Goal: Obtain resource: Download file/media

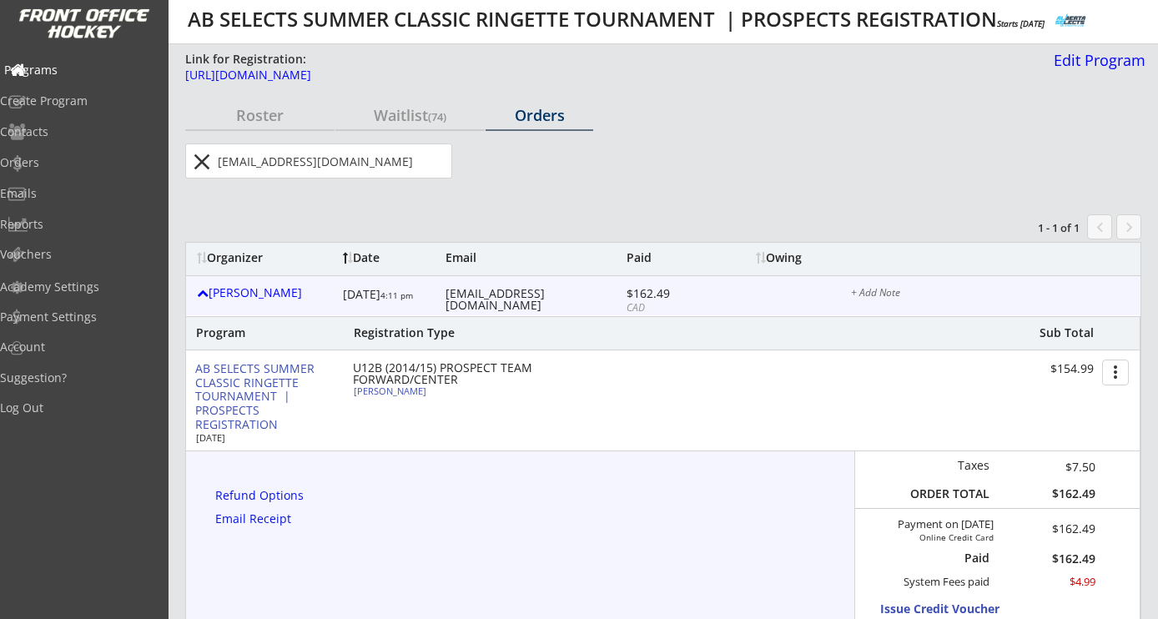
click at [78, 68] on div "Programs" at bounding box center [79, 70] width 150 height 12
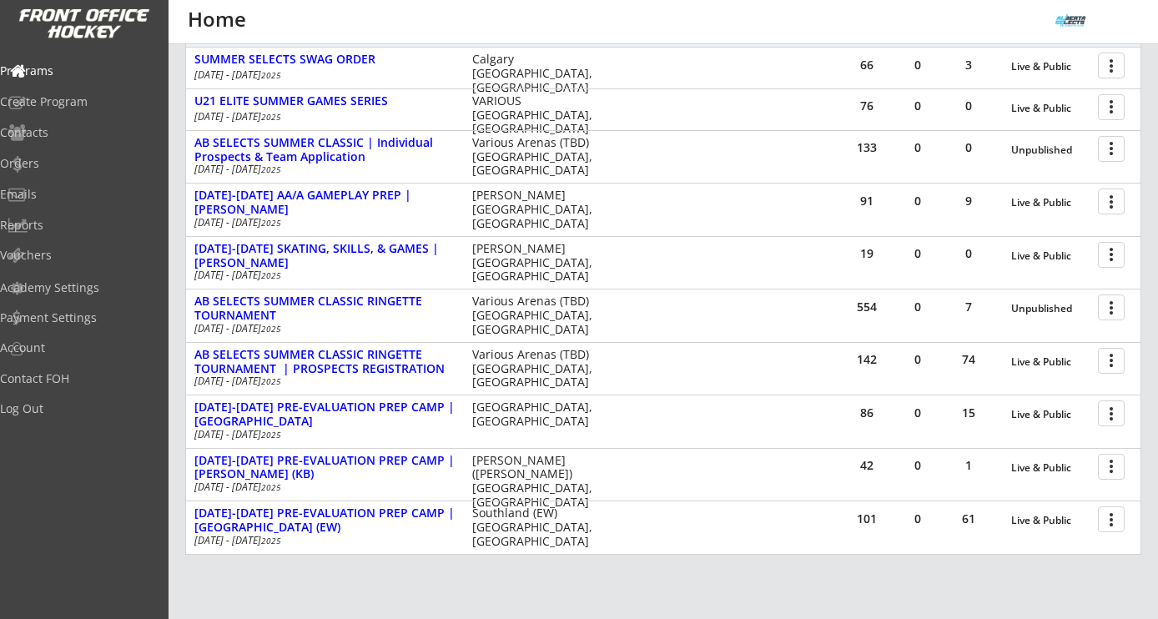
scroll to position [380, 0]
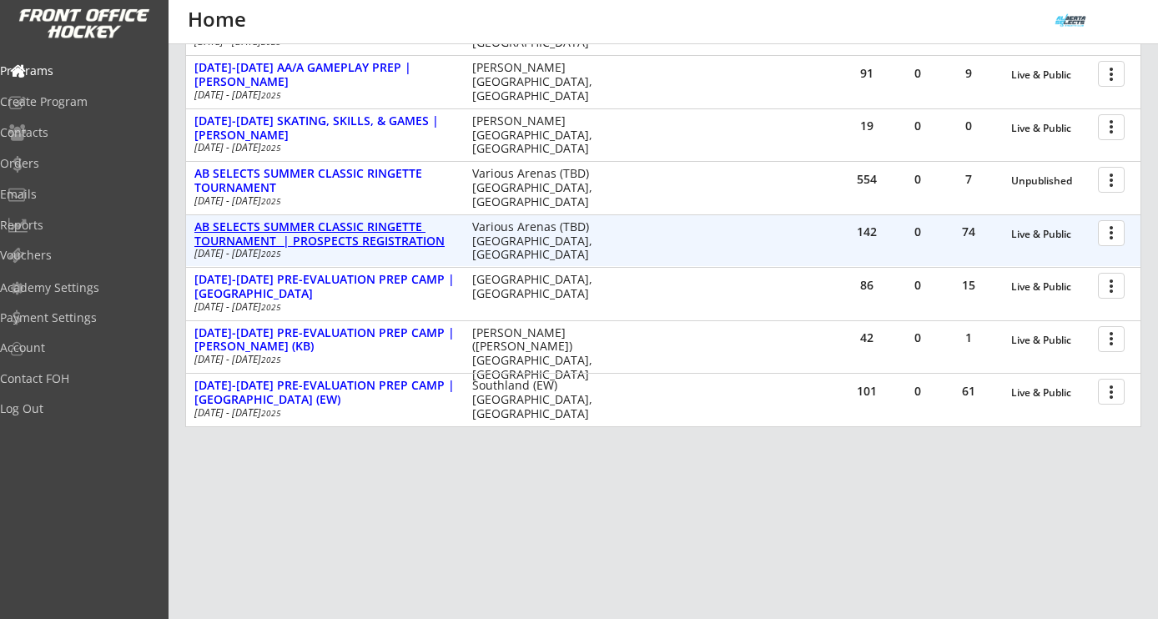
click at [394, 239] on div "AB SELECTS SUMMER CLASSIC RINGETTE TOURNAMENT | PROSPECTS REGISTRATION" at bounding box center [324, 234] width 260 height 28
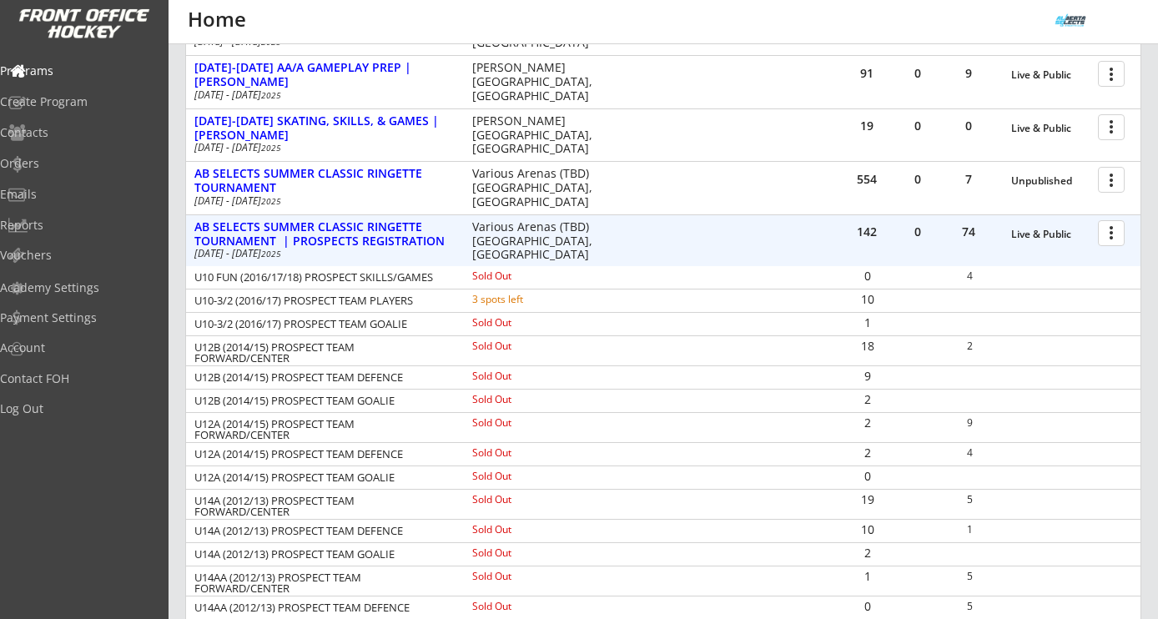
click at [1115, 235] on div at bounding box center [1113, 232] width 29 height 29
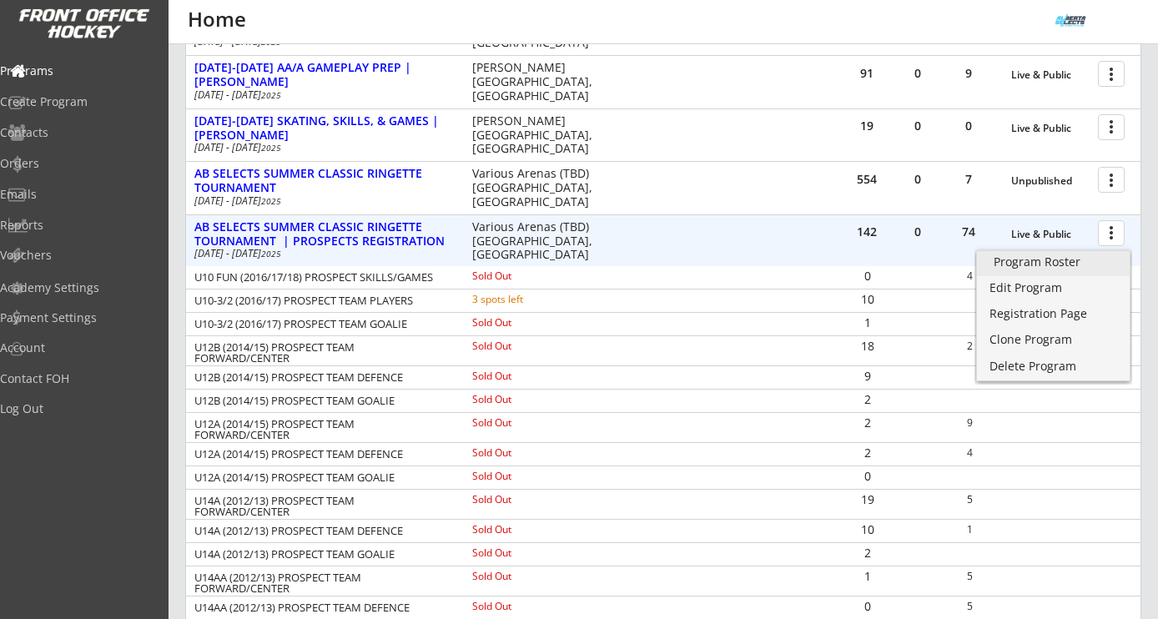
click at [1066, 261] on div "Program Roster" at bounding box center [1052, 262] width 119 height 12
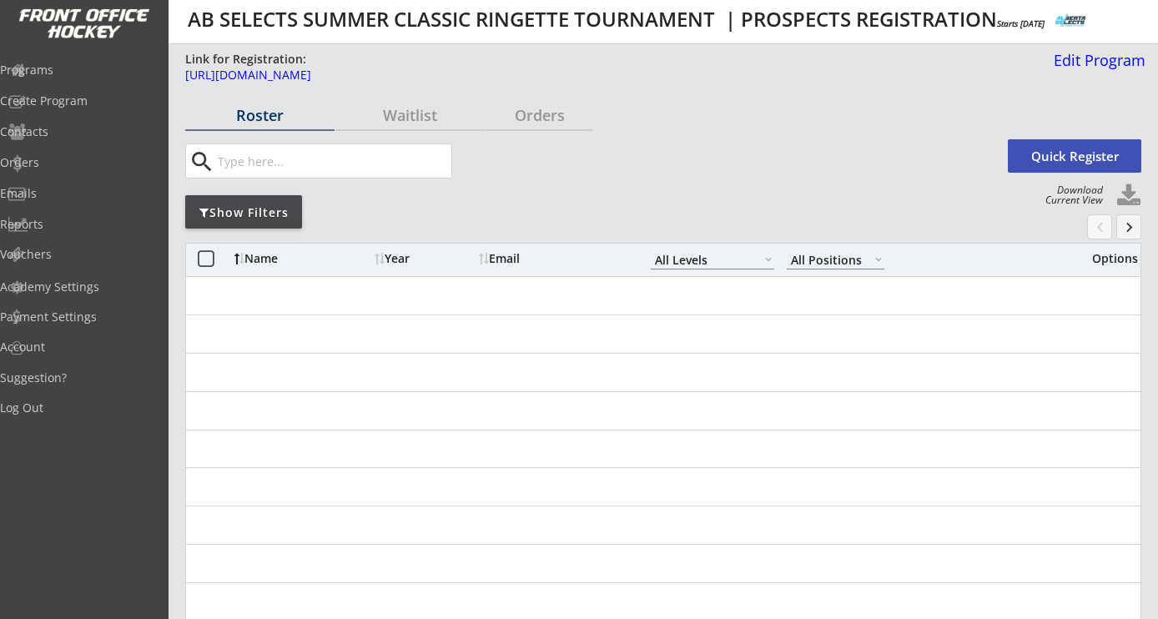
select select ""All Levels""
select select ""All Positions""
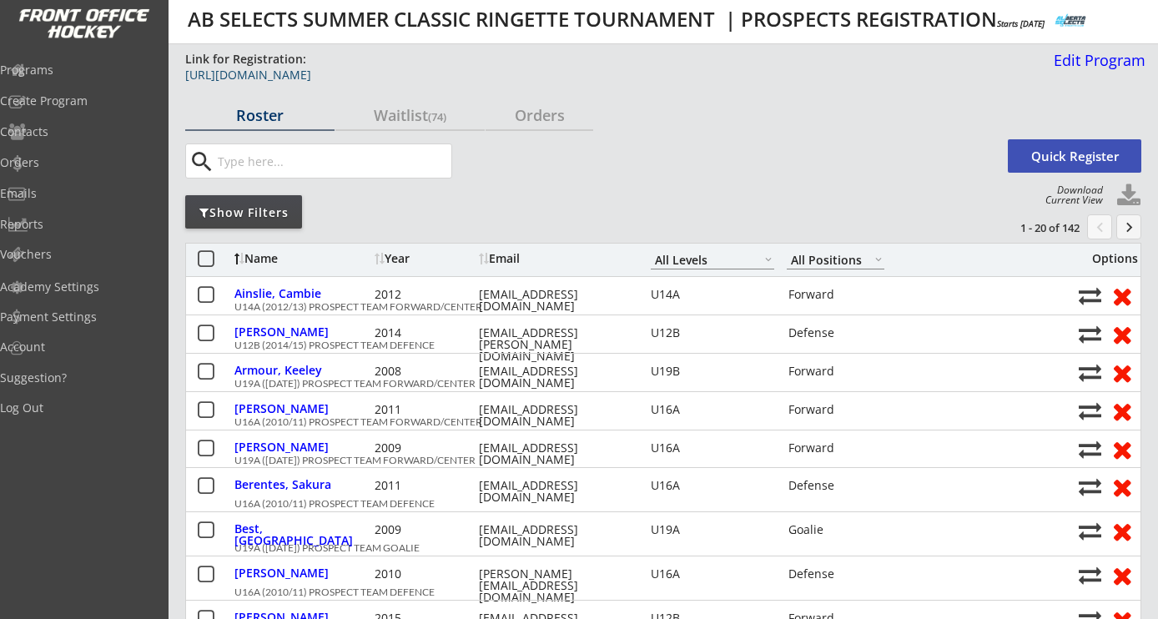
click at [648, 75] on div "https://frontofficehockey.com/abselects-program/1739248623075x620813868285820900" at bounding box center [605, 75] width 841 height 12
click at [64, 69] on div "Programs" at bounding box center [79, 70] width 150 height 12
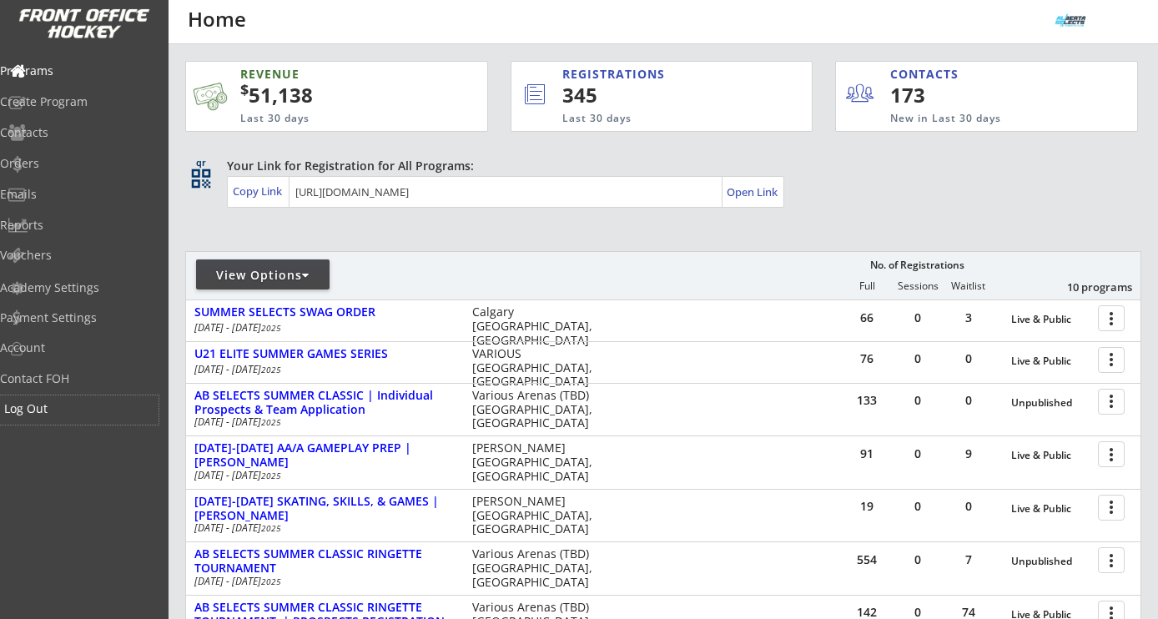
click at [77, 403] on div "Log Out" at bounding box center [79, 409] width 150 height 12
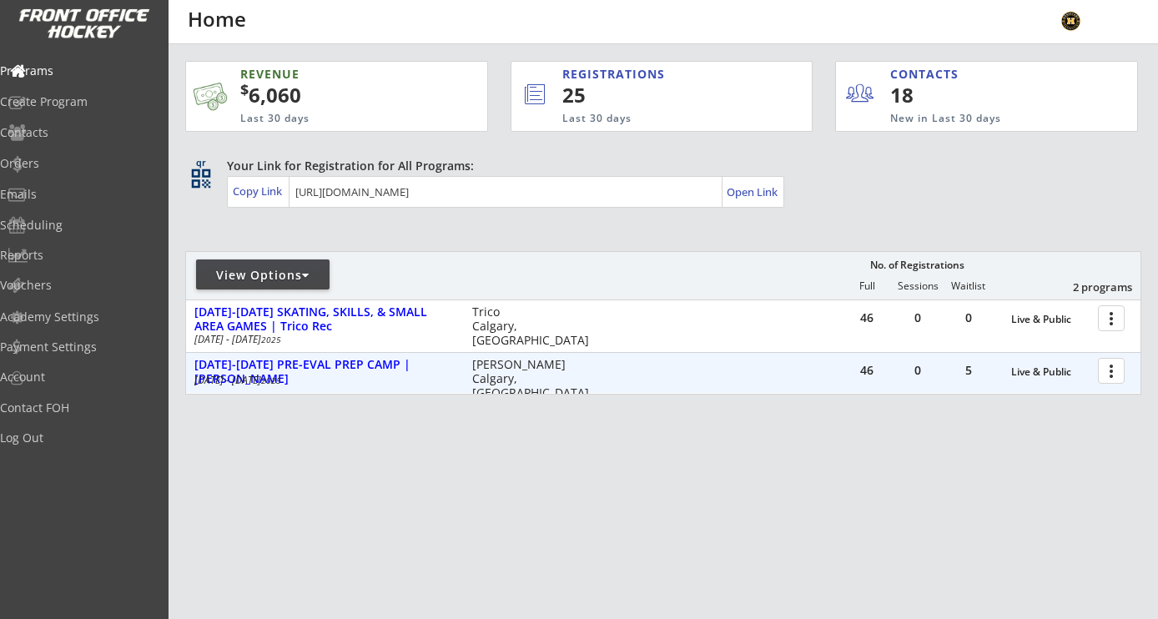
click at [1115, 370] on div at bounding box center [1113, 369] width 29 height 29
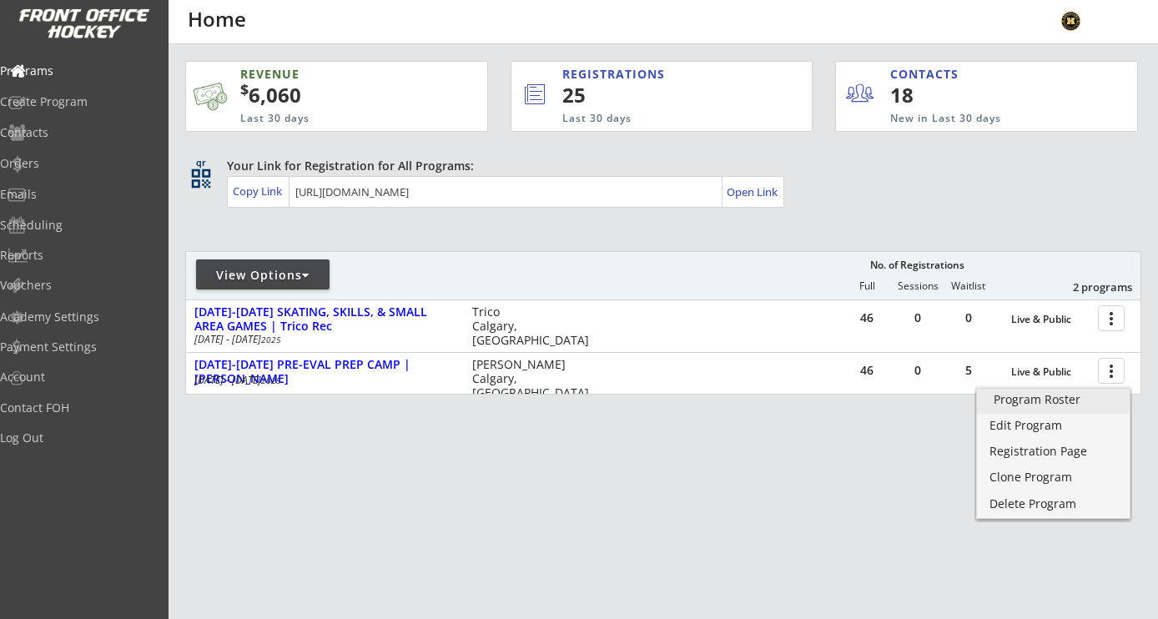
click at [1063, 398] on div "Program Roster" at bounding box center [1052, 400] width 119 height 12
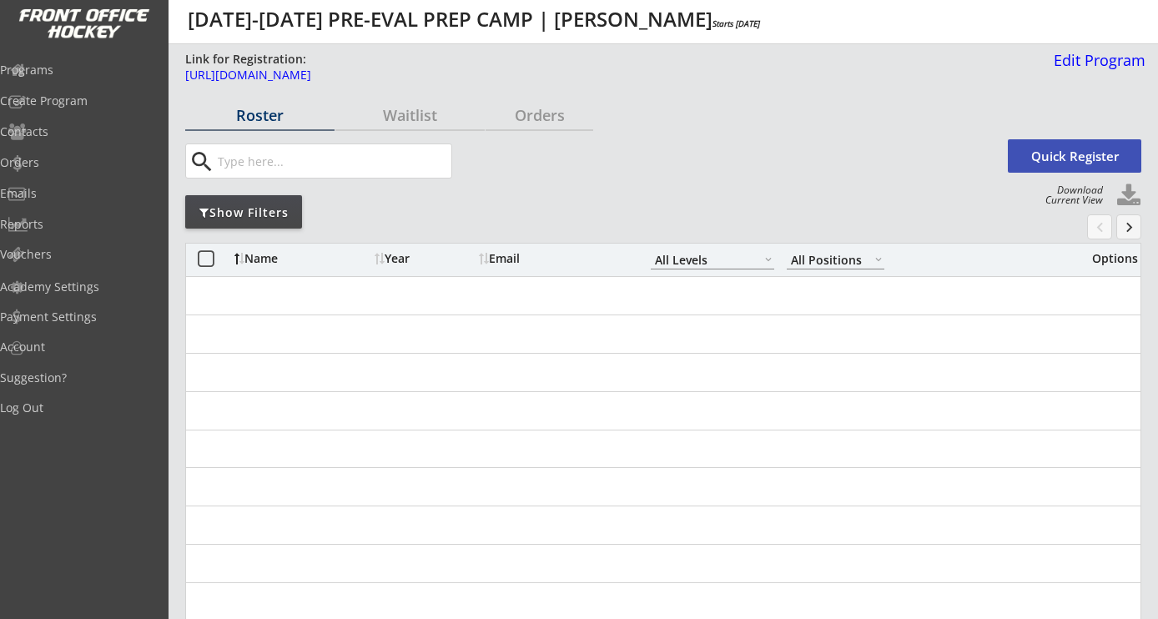
select select ""All Levels""
select select ""All Positions""
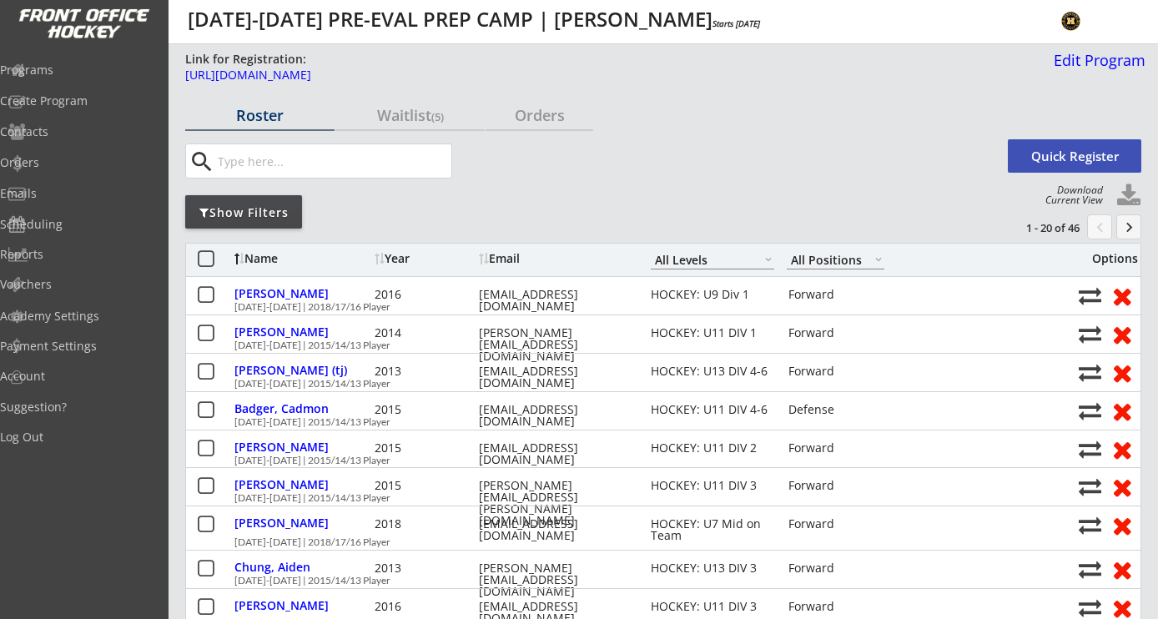
click at [266, 207] on div "Show Filters" at bounding box center [243, 212] width 117 height 17
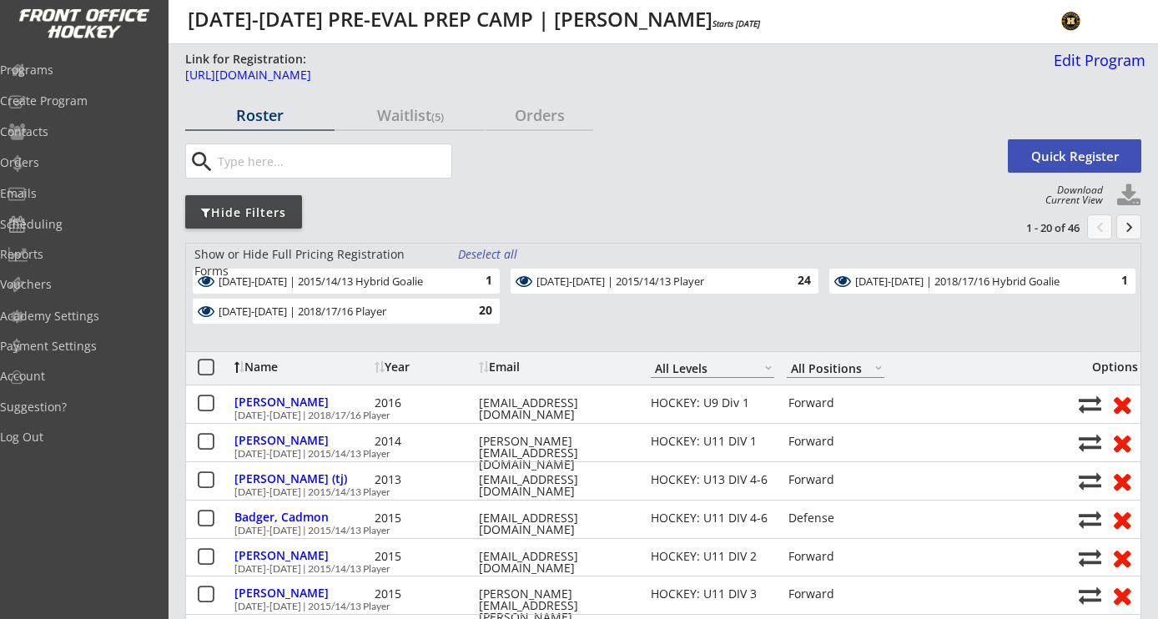
click at [479, 252] on div "Deselect all" at bounding box center [489, 254] width 62 height 17
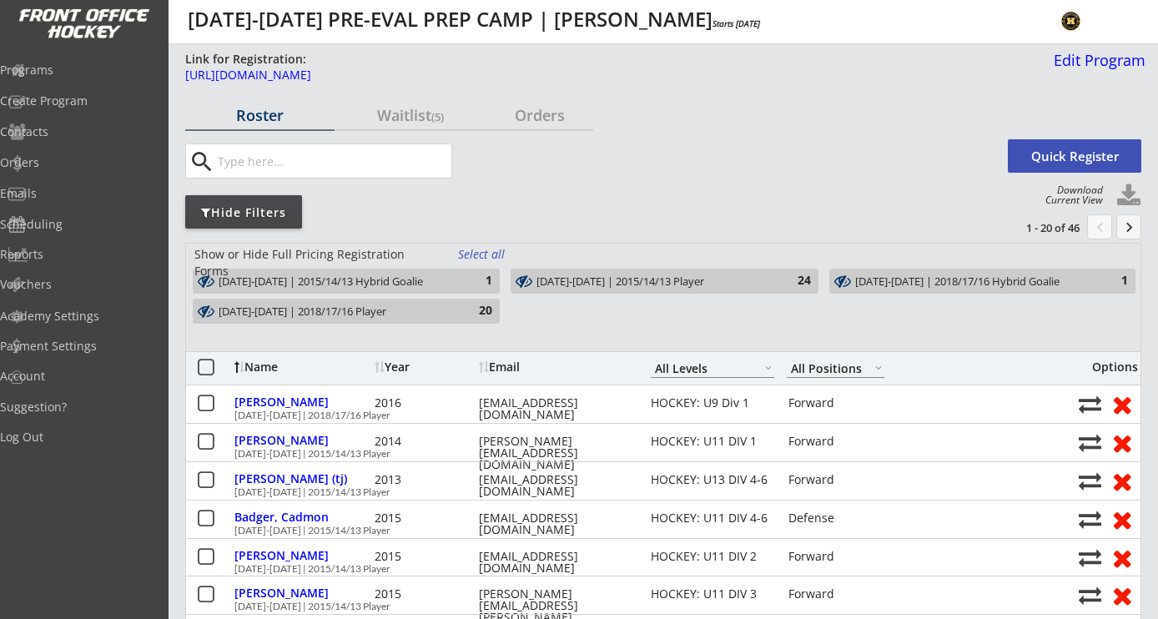
click at [479, 252] on div "Select all" at bounding box center [489, 254] width 62 height 17
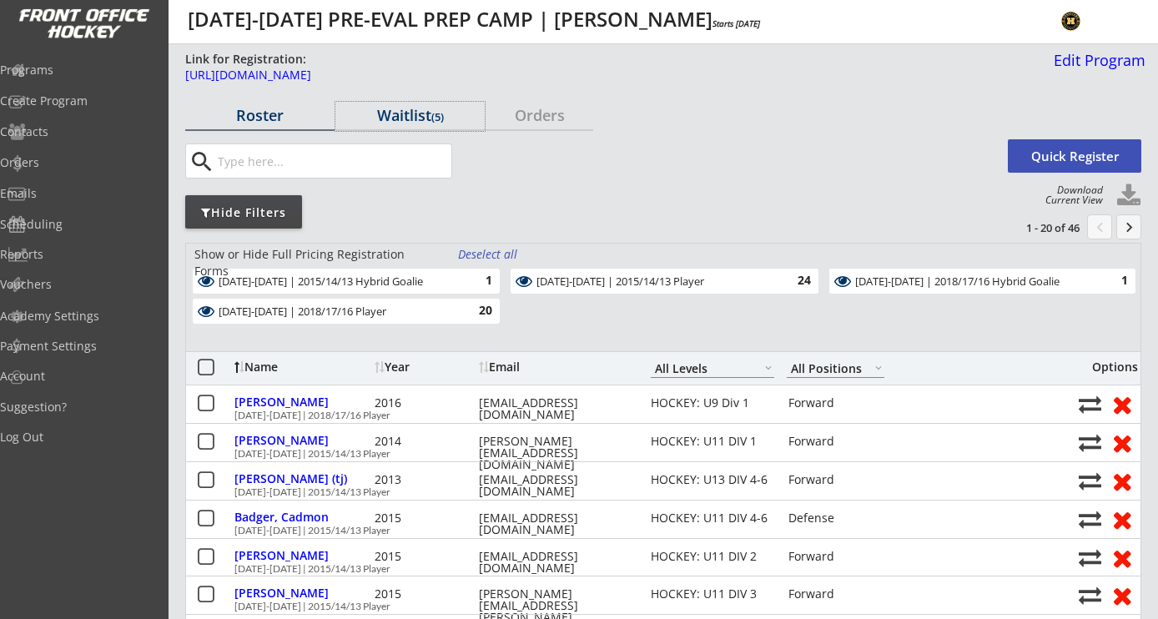
click at [410, 113] on div "Waitlist (5)" at bounding box center [409, 115] width 149 height 15
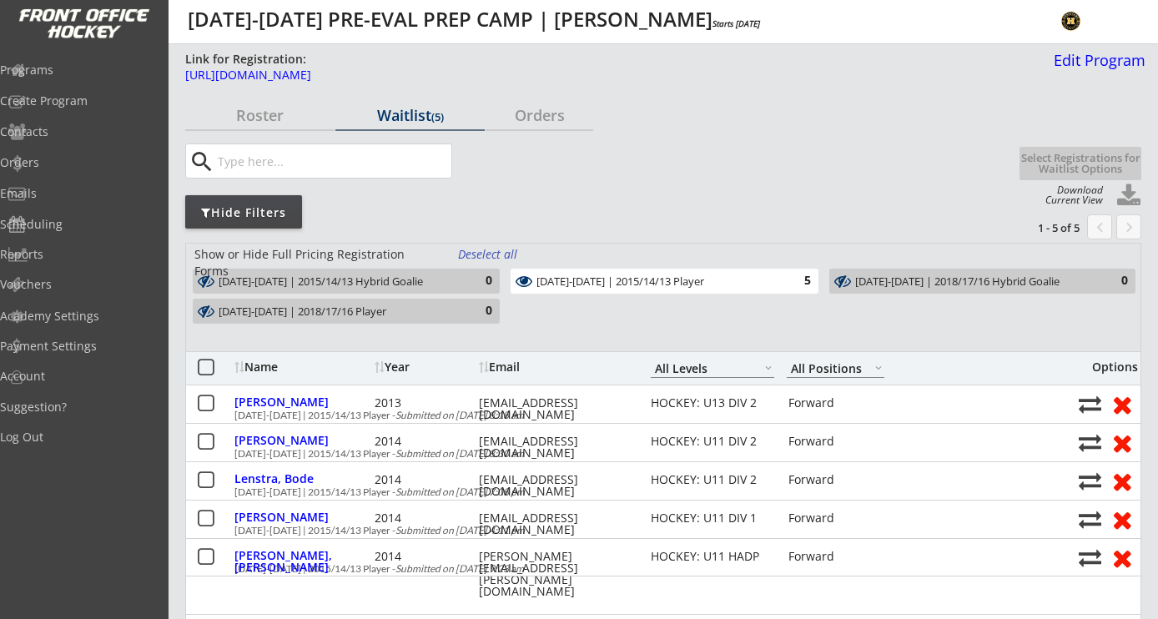
click at [510, 259] on div "Deselect all" at bounding box center [489, 254] width 62 height 17
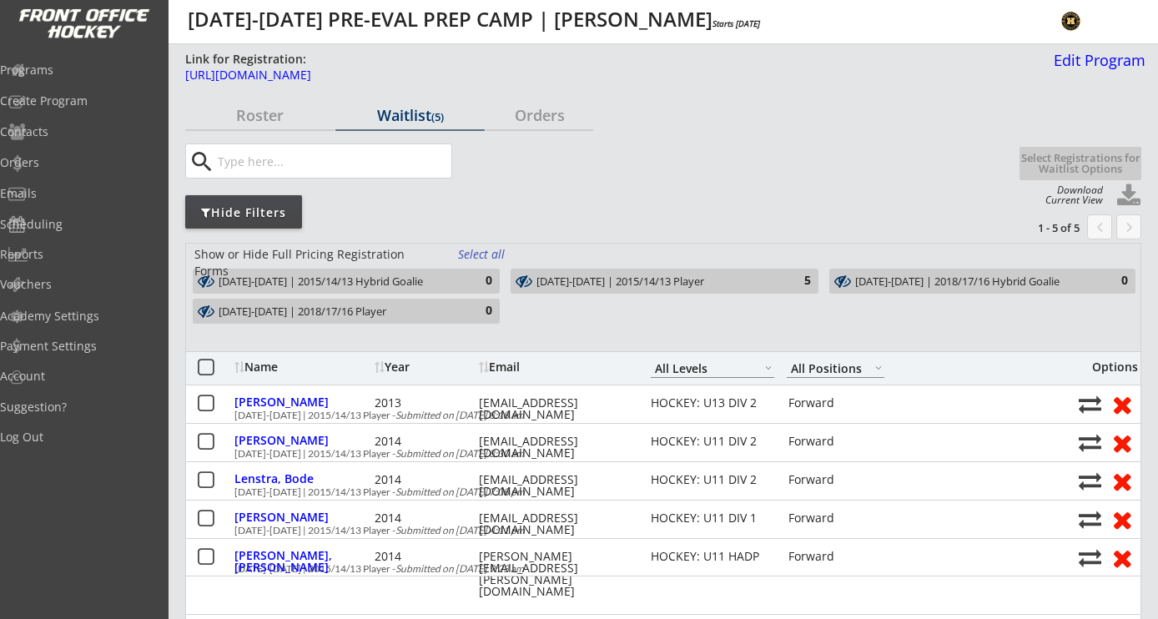
click at [254, 119] on div "Roster" at bounding box center [259, 115] width 149 height 15
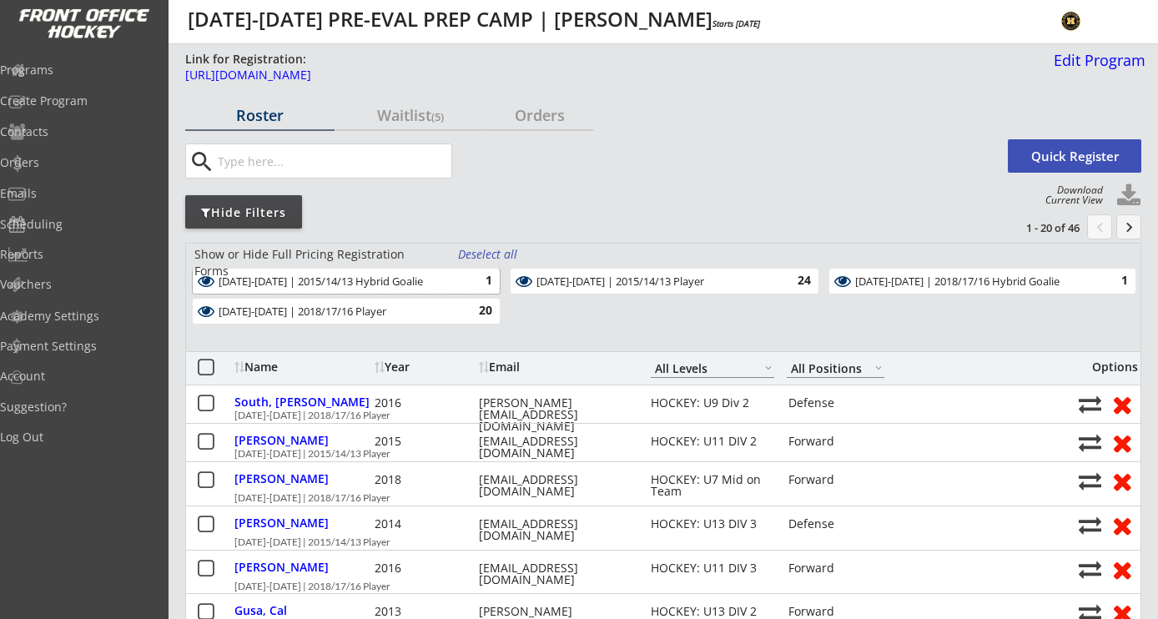
click at [487, 284] on div "1" at bounding box center [475, 281] width 33 height 17
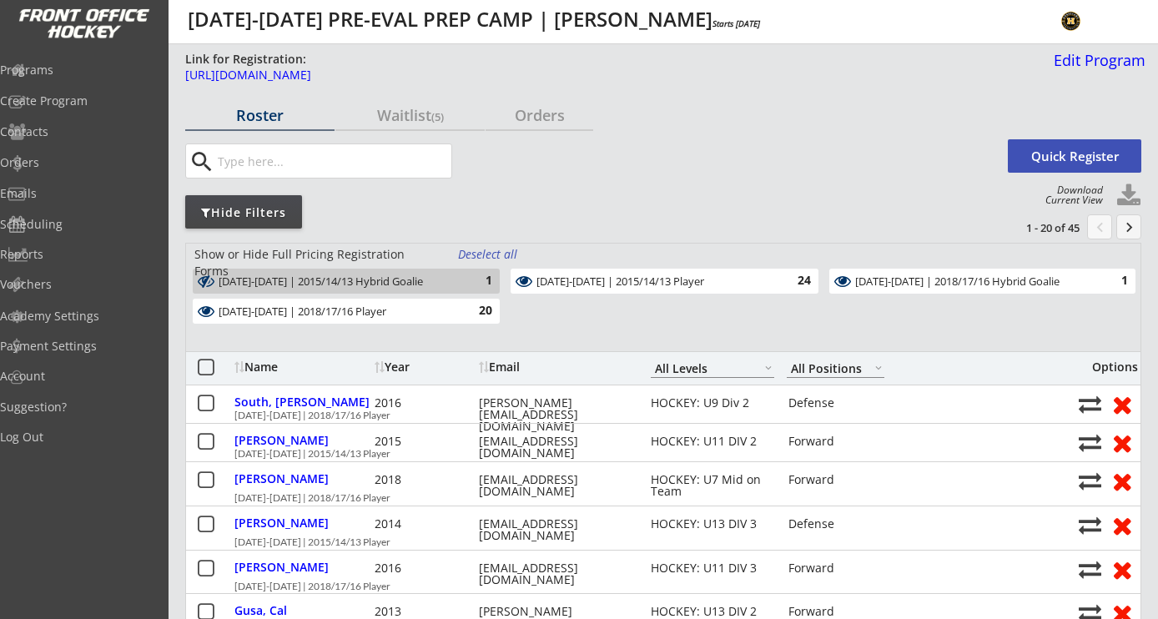
click at [530, 283] on button at bounding box center [524, 281] width 20 height 17
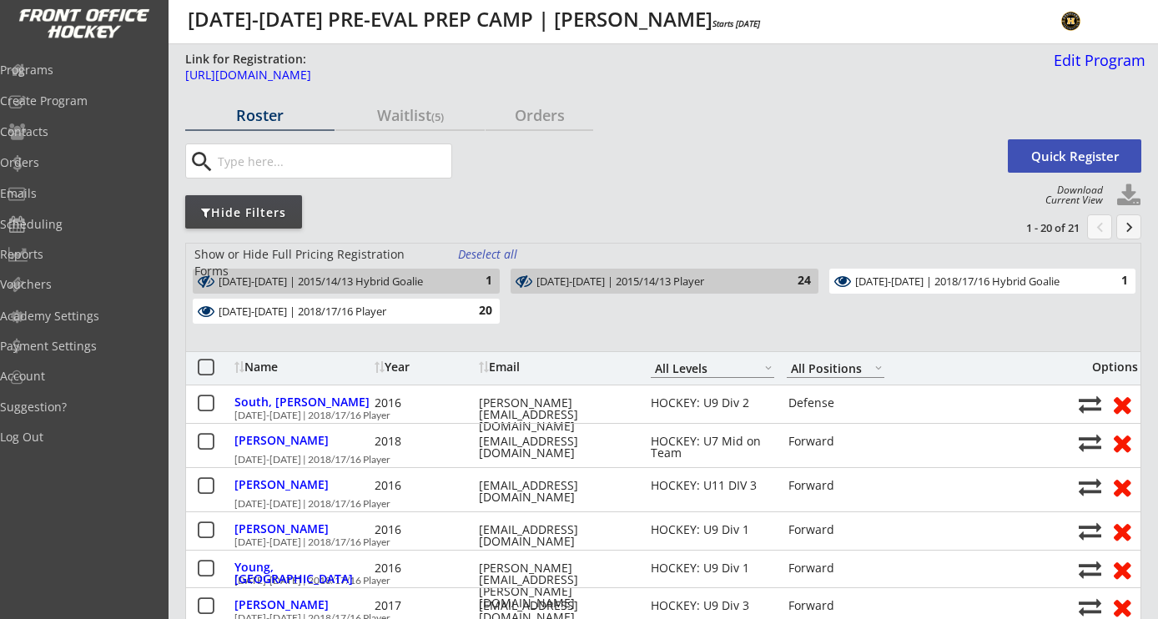
click at [382, 373] on font at bounding box center [379, 367] width 10 height 16
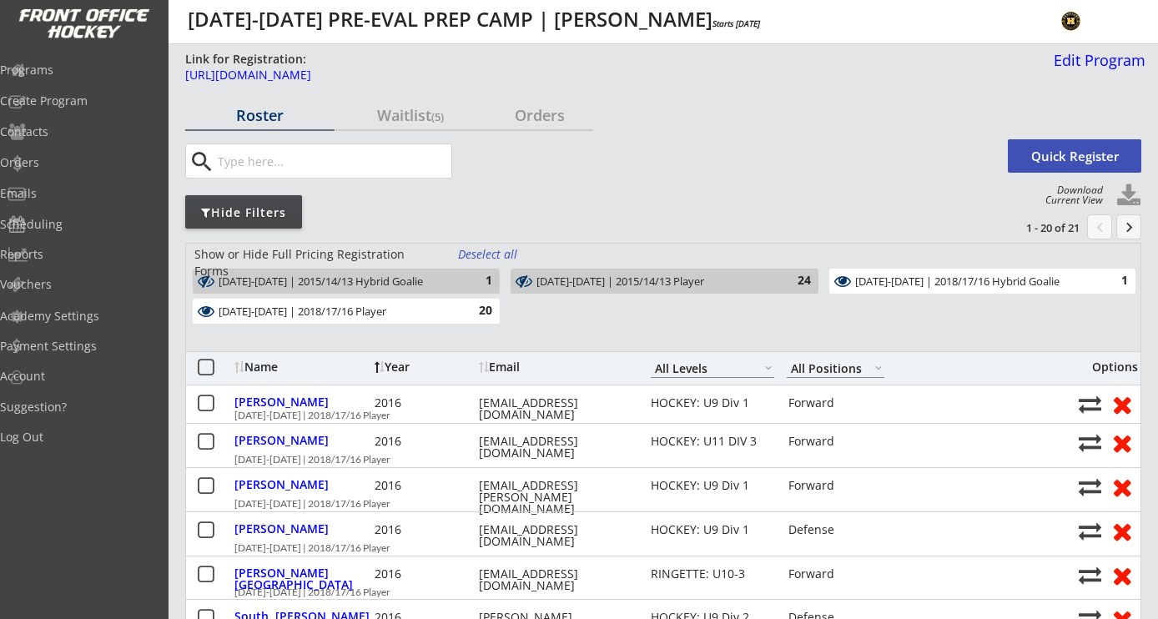
click at [399, 364] on div "Year" at bounding box center [424, 367] width 100 height 12
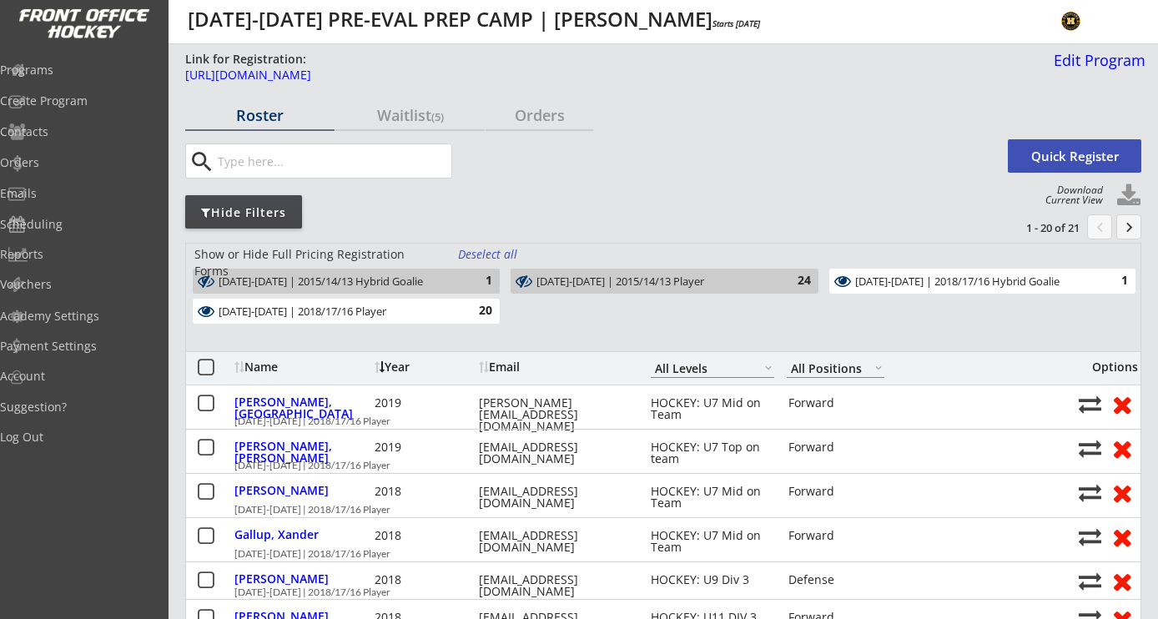
click at [479, 289] on div "1" at bounding box center [475, 281] width 33 height 17
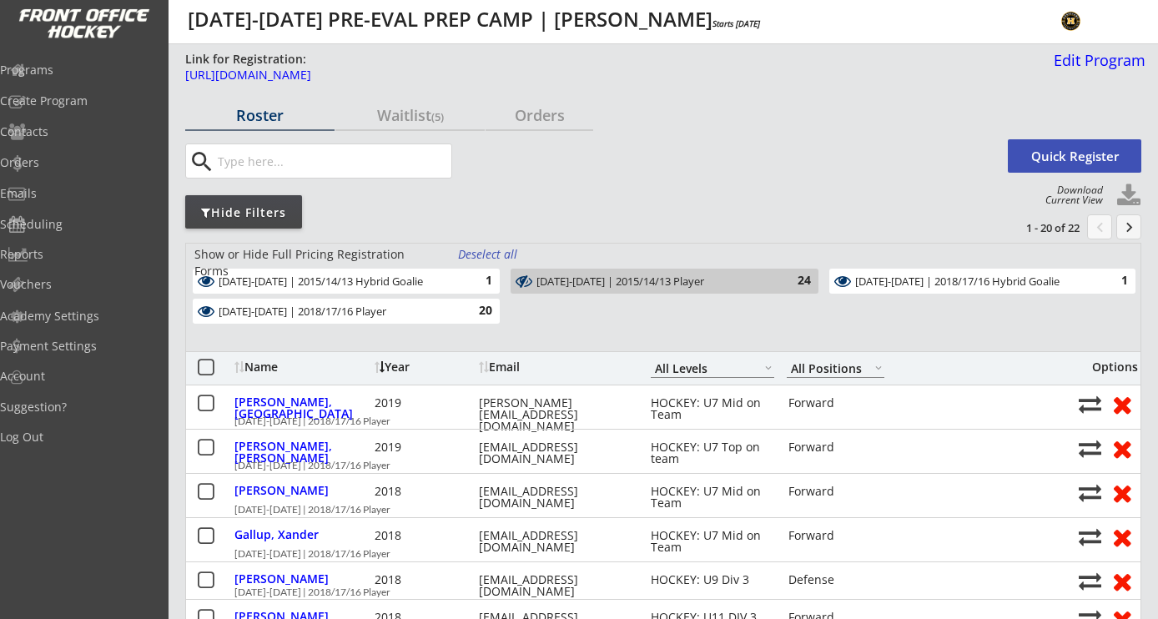
click at [475, 321] on div "[DATE]-[DATE] | 2018/17/16 Player 20" at bounding box center [346, 311] width 307 height 25
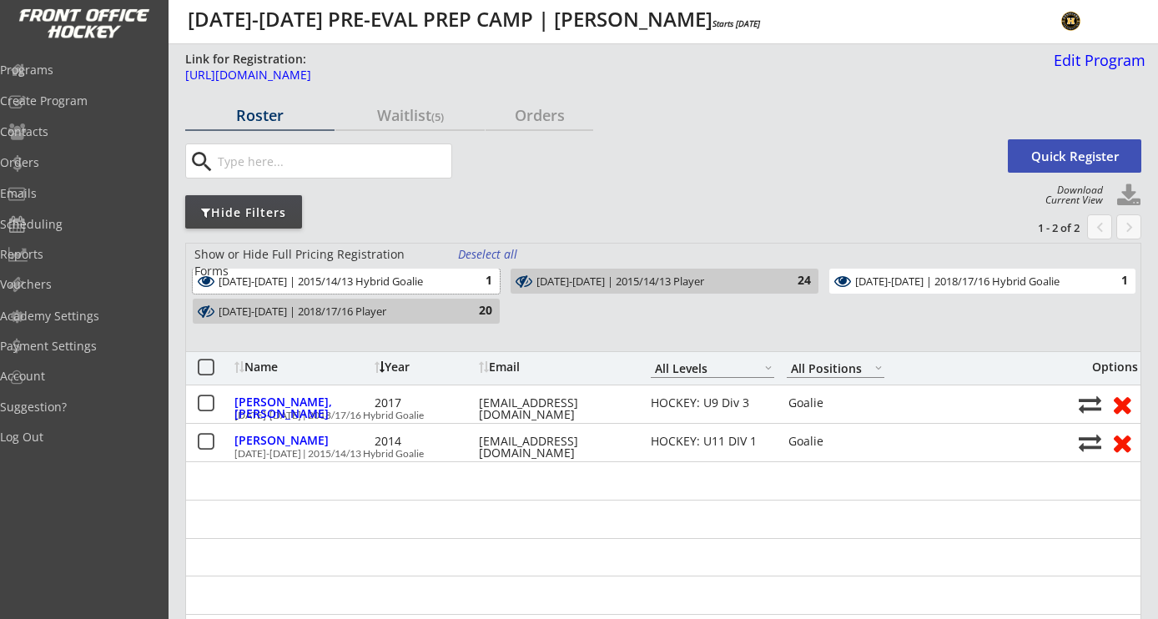
click at [468, 269] on div "[DATE]-[DATE] | 2015/14/13 Hybrid Goalie 1" at bounding box center [346, 281] width 307 height 25
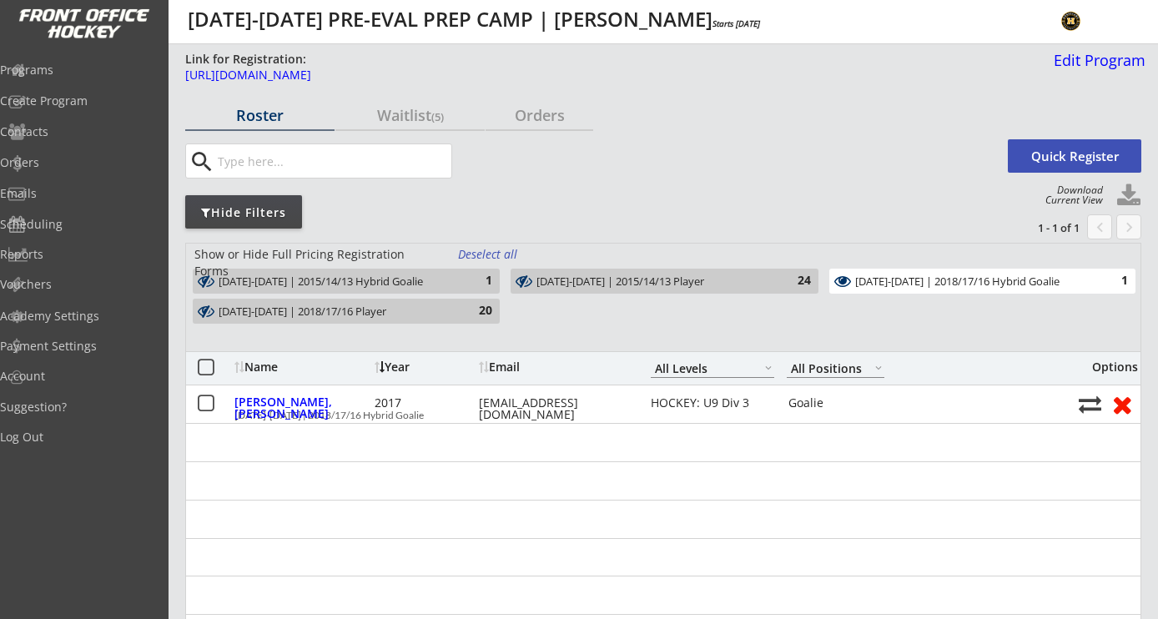
click at [480, 274] on div "1" at bounding box center [475, 281] width 33 height 17
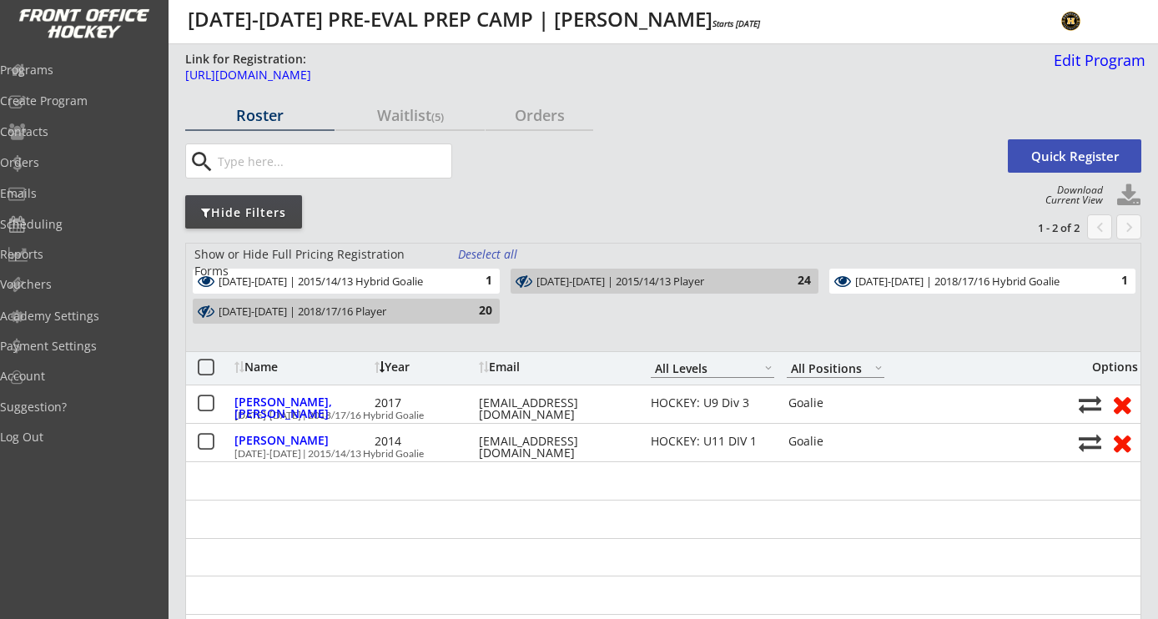
click at [575, 275] on div "[DATE]-[DATE] | 2015/14/13 Player" at bounding box center [654, 281] width 236 height 13
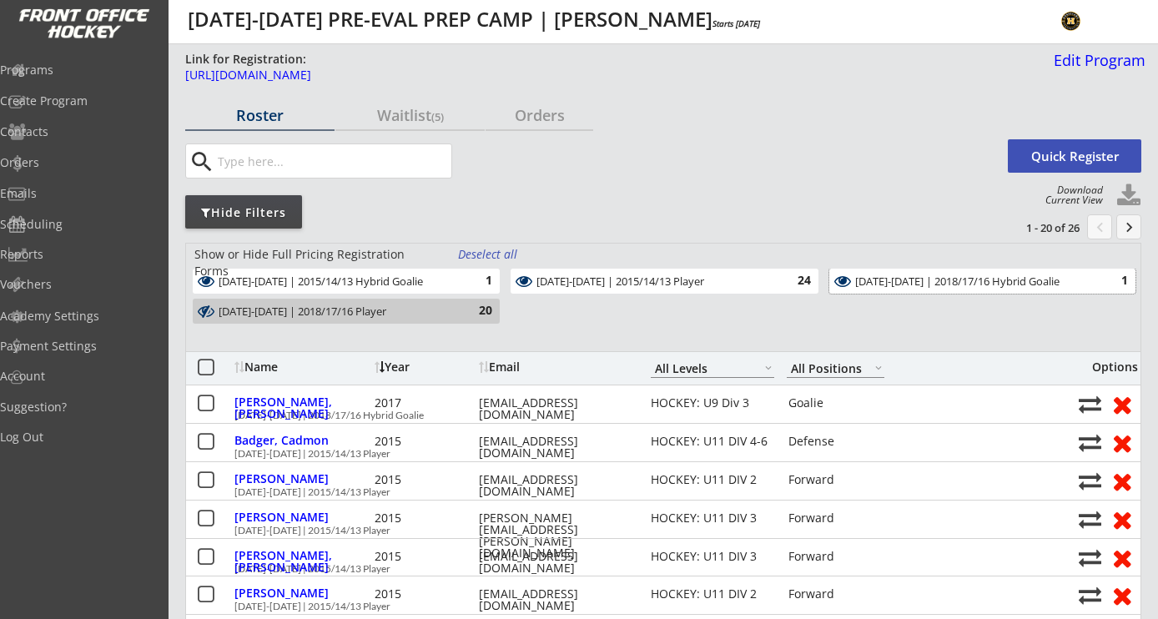
click at [914, 279] on div "[DATE]-[DATE] | 2018/17/16 Hybrid Goalie" at bounding box center [972, 281] width 235 height 13
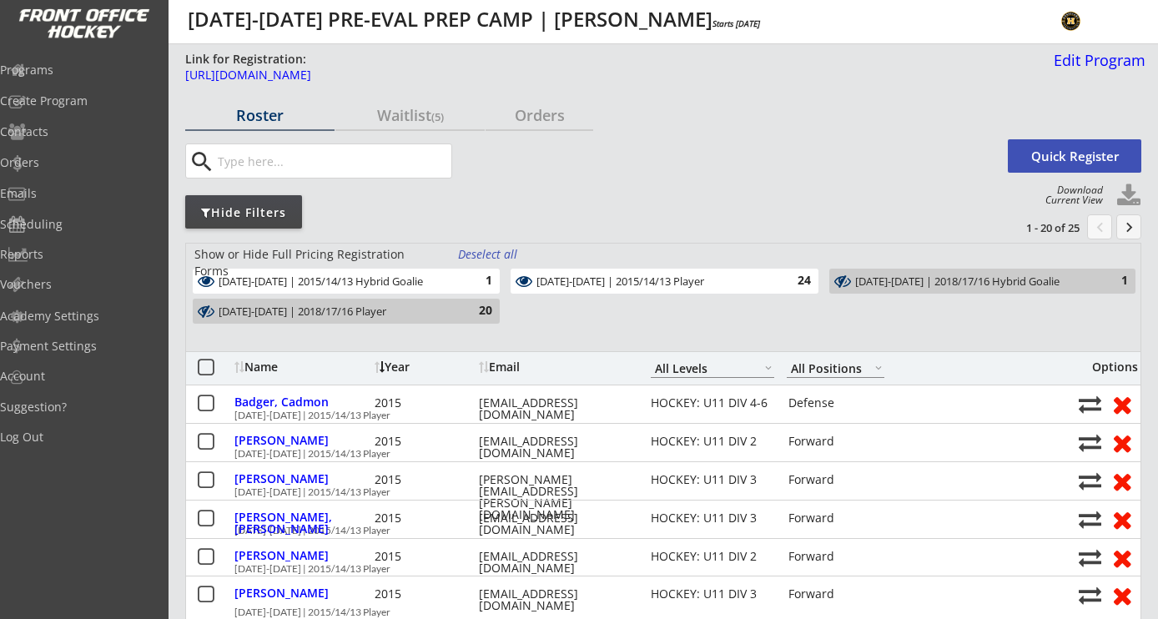
click at [414, 366] on div "Year" at bounding box center [424, 367] width 100 height 12
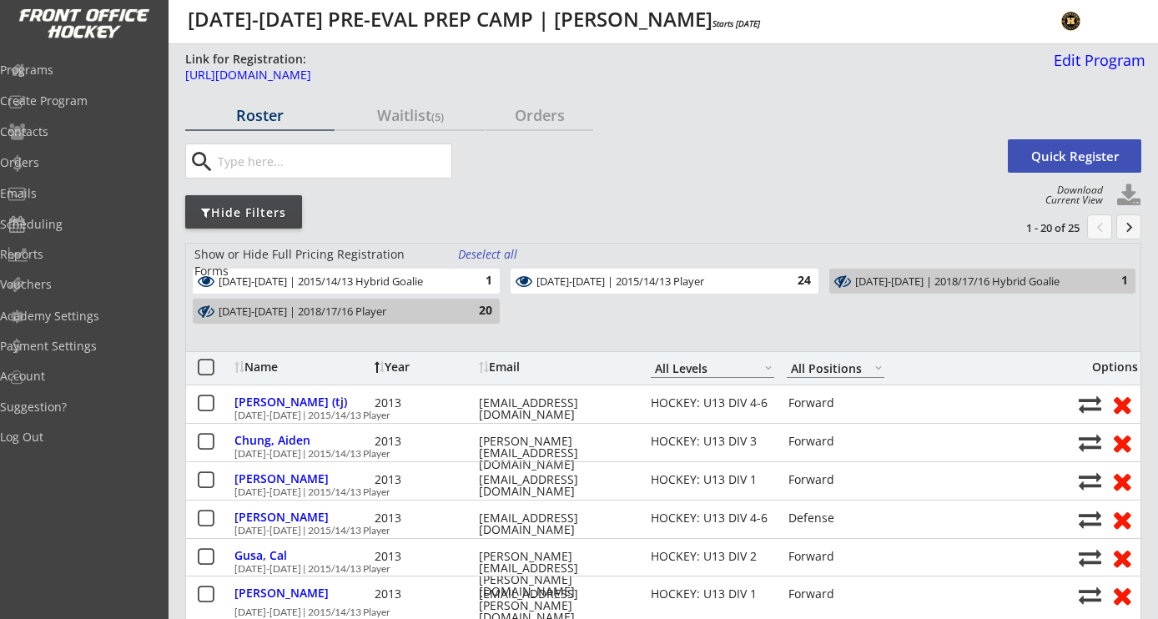
click at [414, 366] on div "Year" at bounding box center [424, 367] width 100 height 12
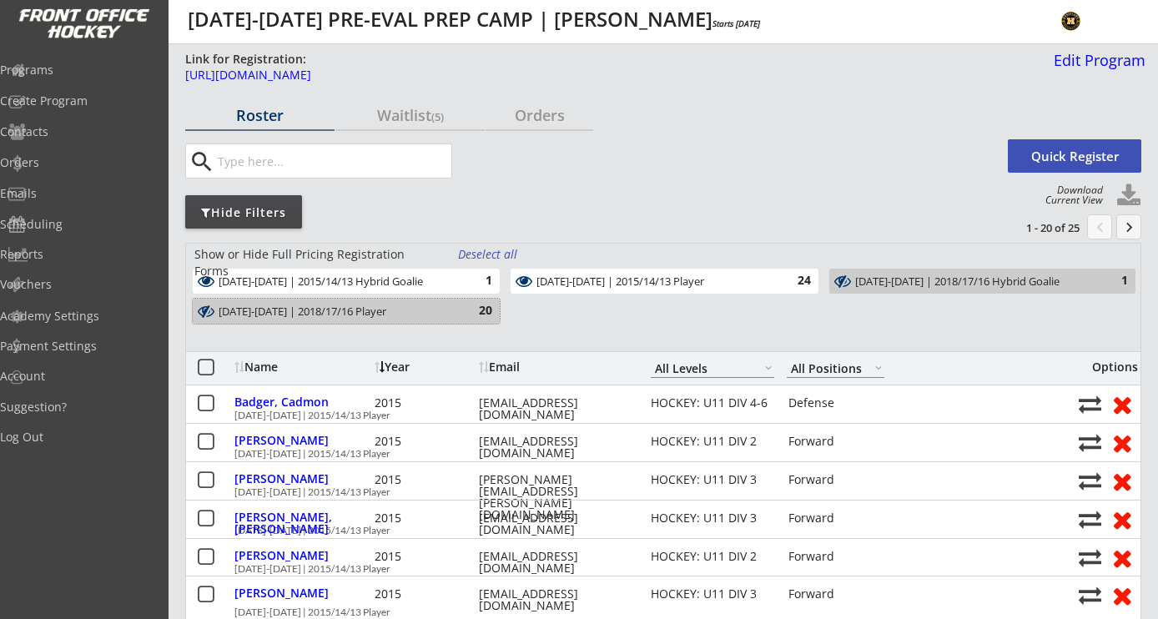
click at [483, 303] on div "20" at bounding box center [475, 311] width 33 height 17
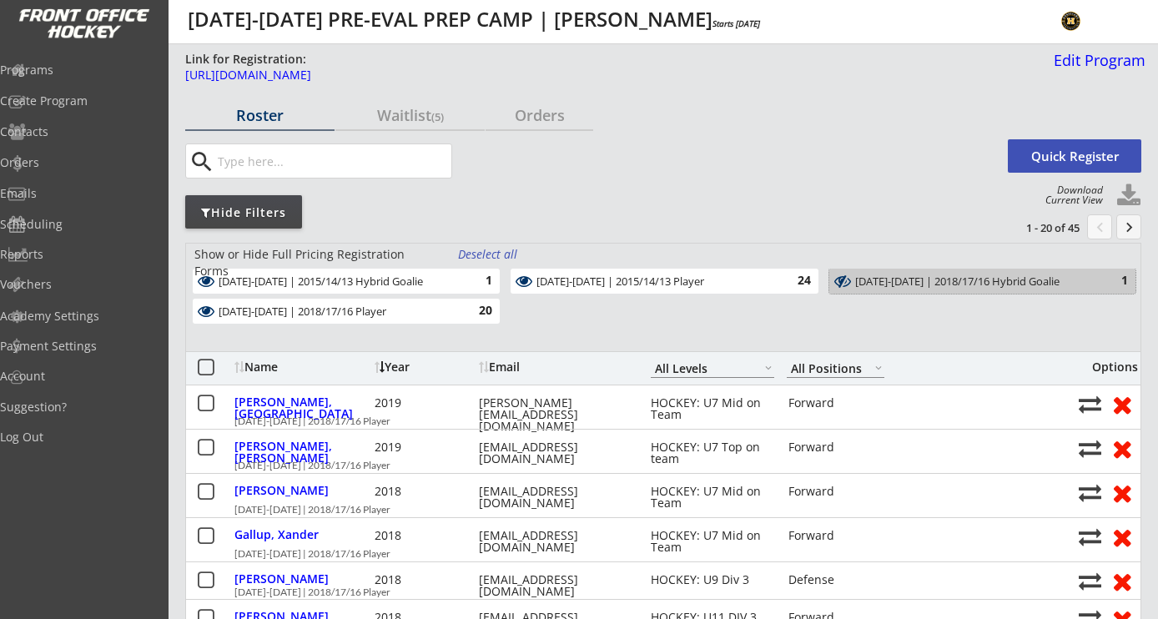
click at [1011, 272] on div "[DATE]-[DATE] | 2018/17/16 Hybrid Goalie 1" at bounding box center [982, 281] width 306 height 25
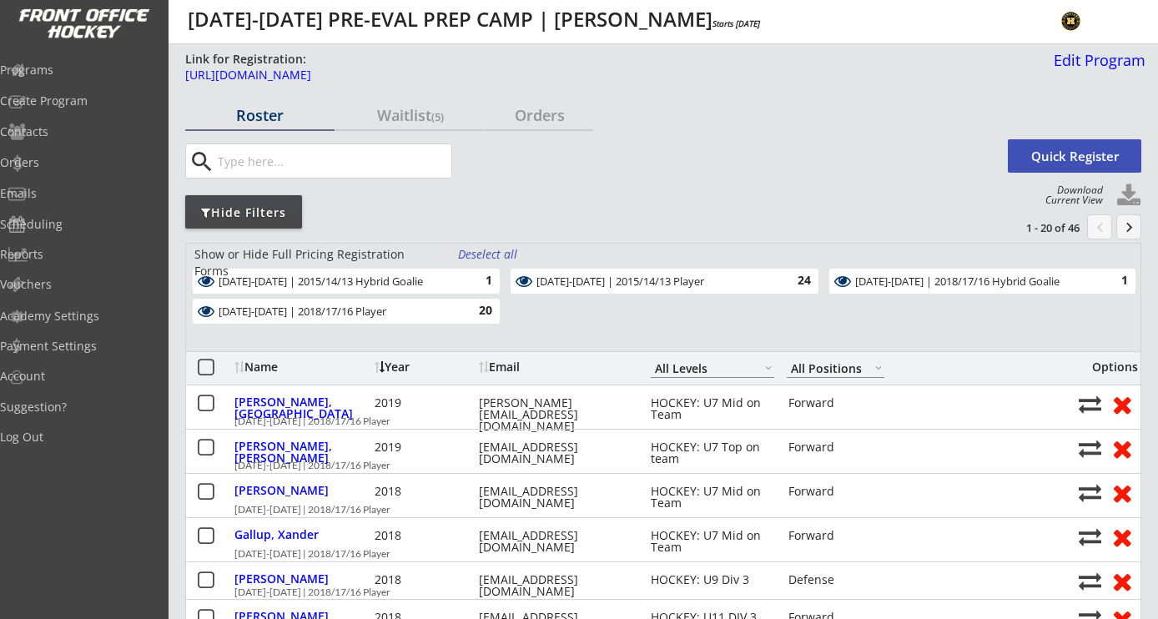
click at [1126, 197] on button at bounding box center [1128, 195] width 25 height 25
select select ""Player Info""
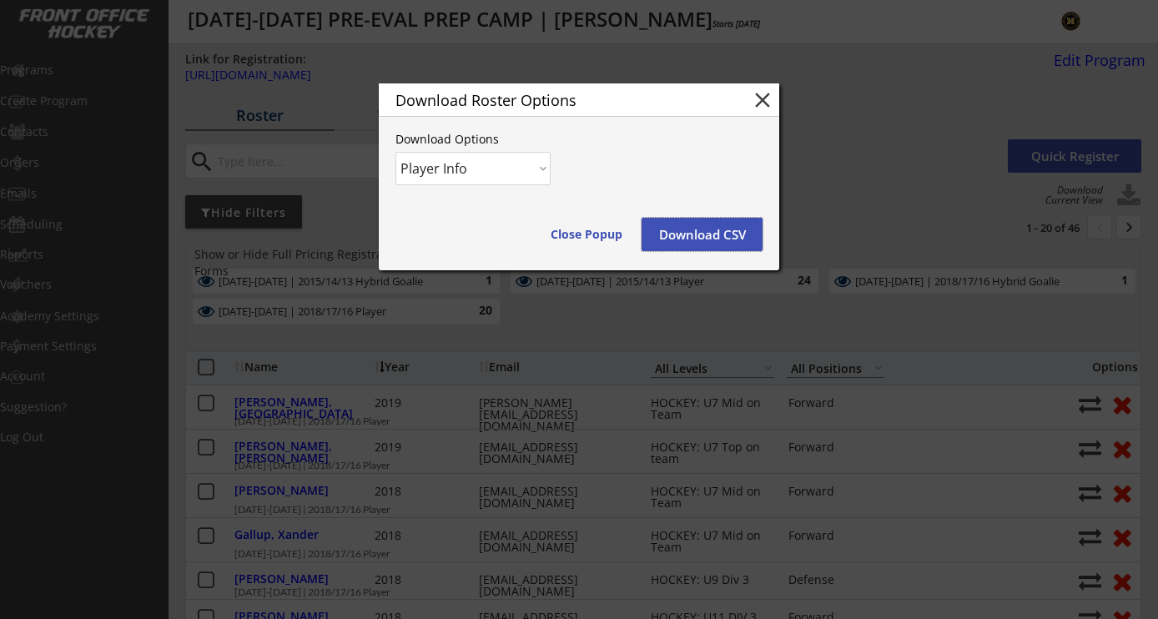
click at [717, 235] on button "Download CSV" at bounding box center [701, 234] width 121 height 33
